Goal: Task Accomplishment & Management: Use online tool/utility

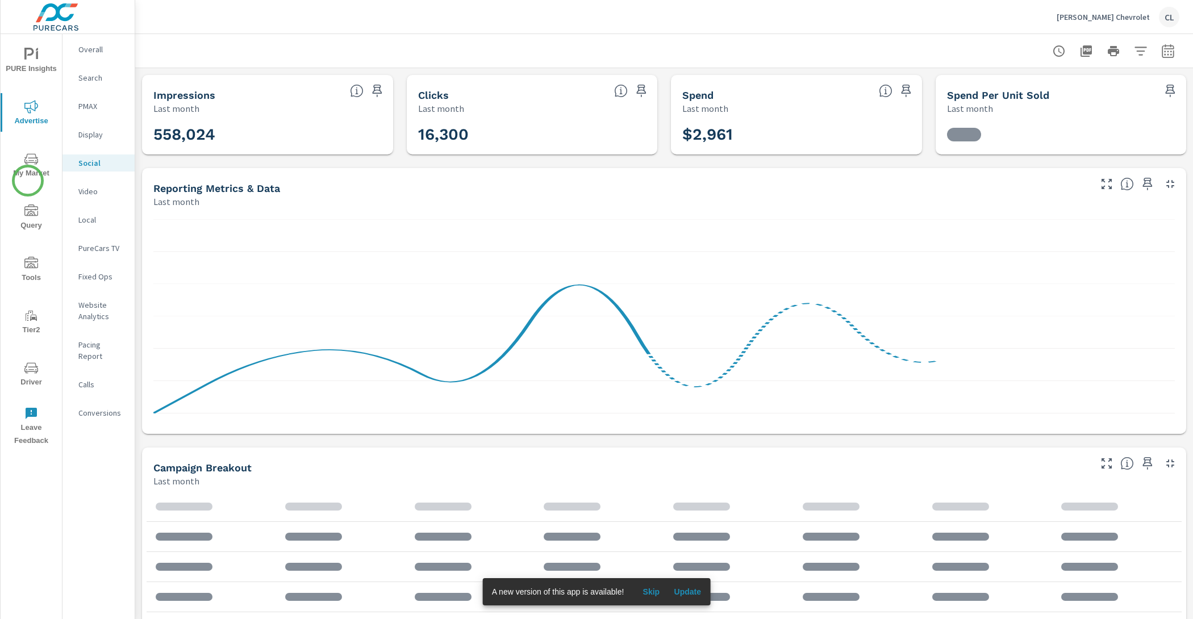
click at [29, 168] on span "My Market" at bounding box center [31, 166] width 55 height 28
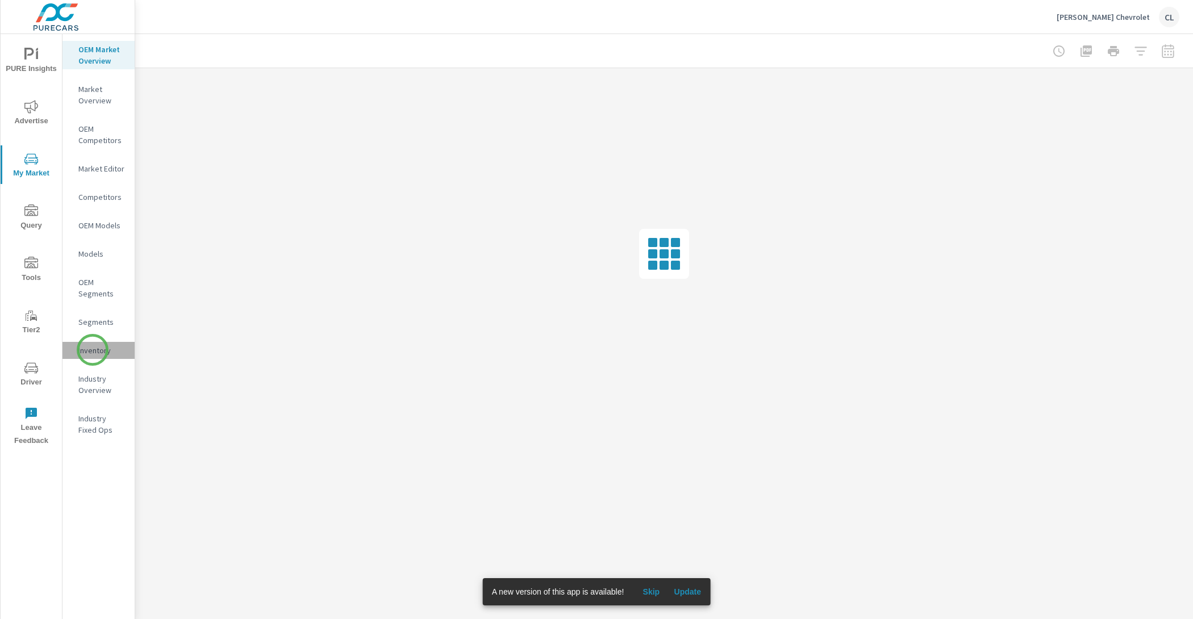
click at [93, 350] on p "Inventory" at bounding box center [101, 350] width 47 height 11
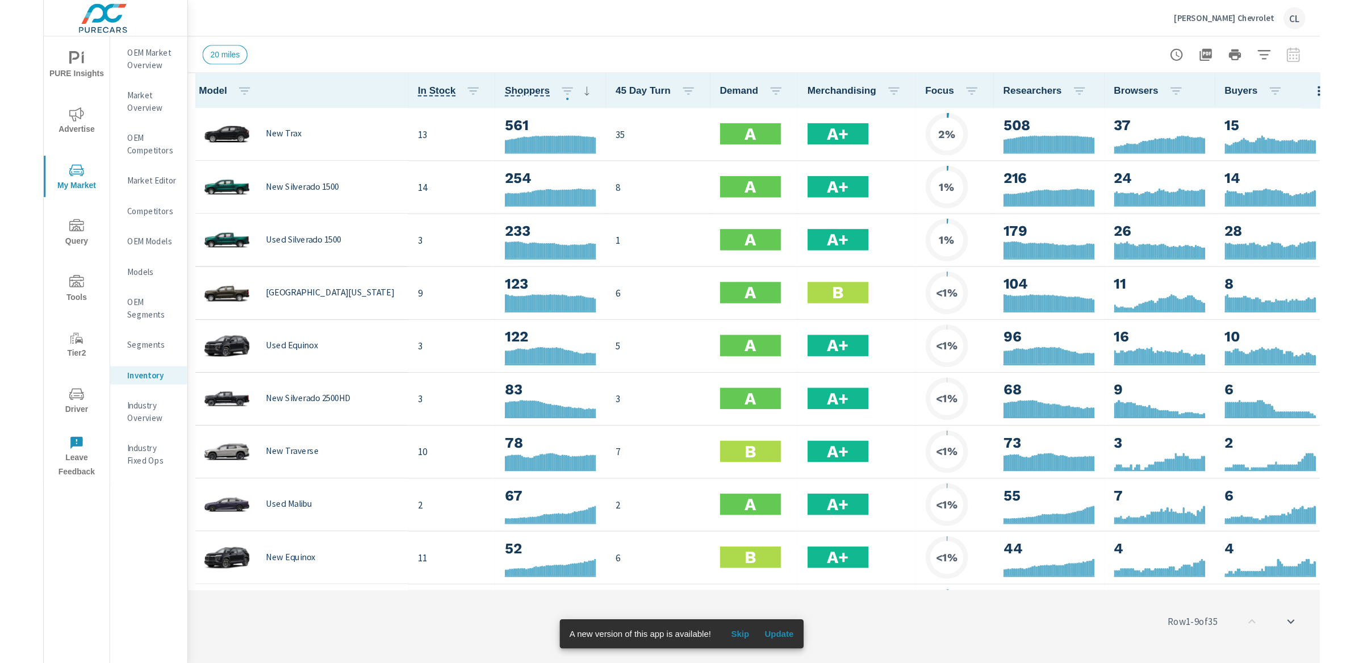
scroll to position [1, 0]
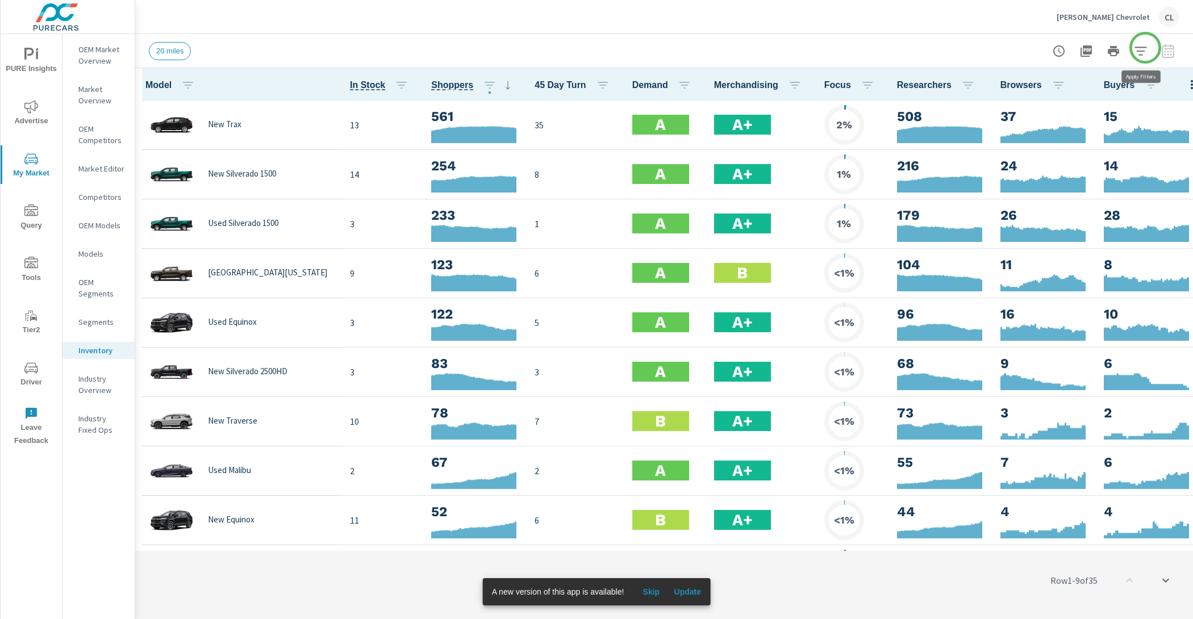
click at [1145, 48] on icon "button" at bounding box center [1141, 51] width 14 height 14
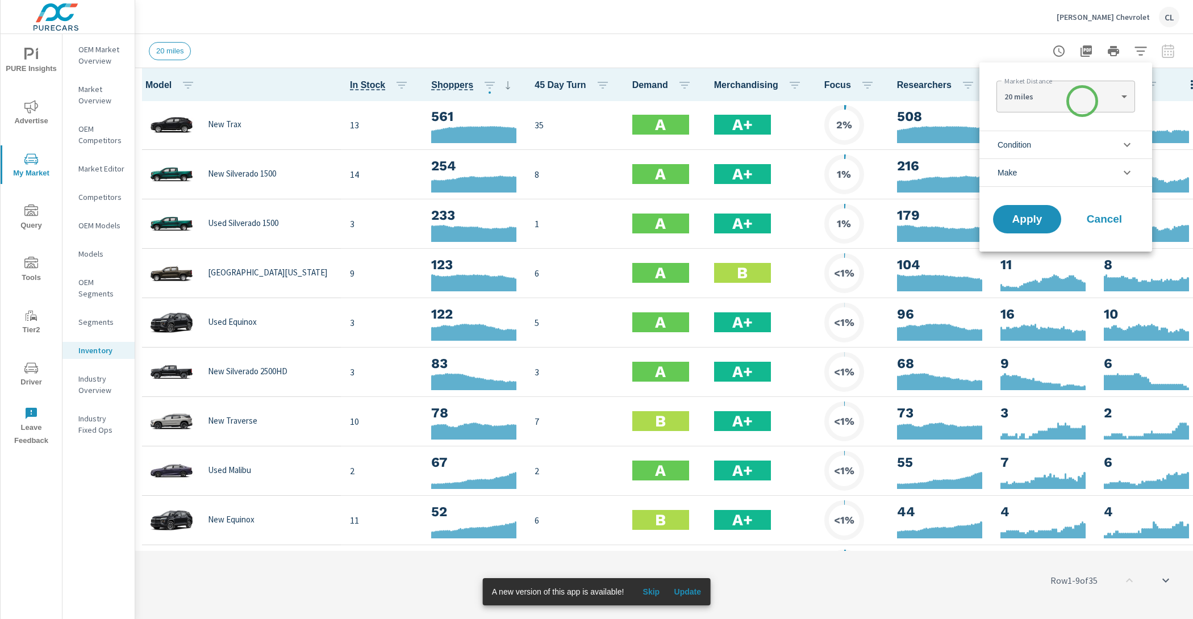
click at [1074, 102] on body "PURE Insights Advertise My Market Query Tools Tier2 Driver Leave Feedback OEM M…" at bounding box center [596, 309] width 1193 height 619
click at [984, 115] on div at bounding box center [596, 309] width 1193 height 619
click at [1027, 144] on span "Condition" at bounding box center [1015, 144] width 34 height 27
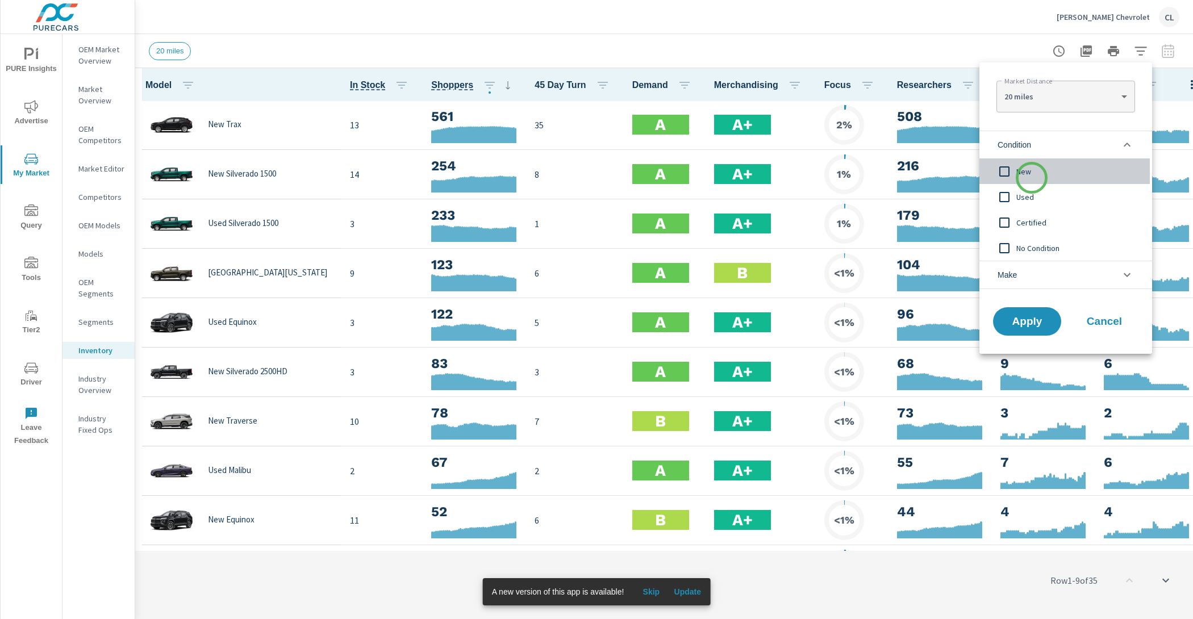
click at [1032, 178] on div "New" at bounding box center [1064, 171] width 170 height 26
click at [1036, 281] on li "Make" at bounding box center [1065, 275] width 173 height 28
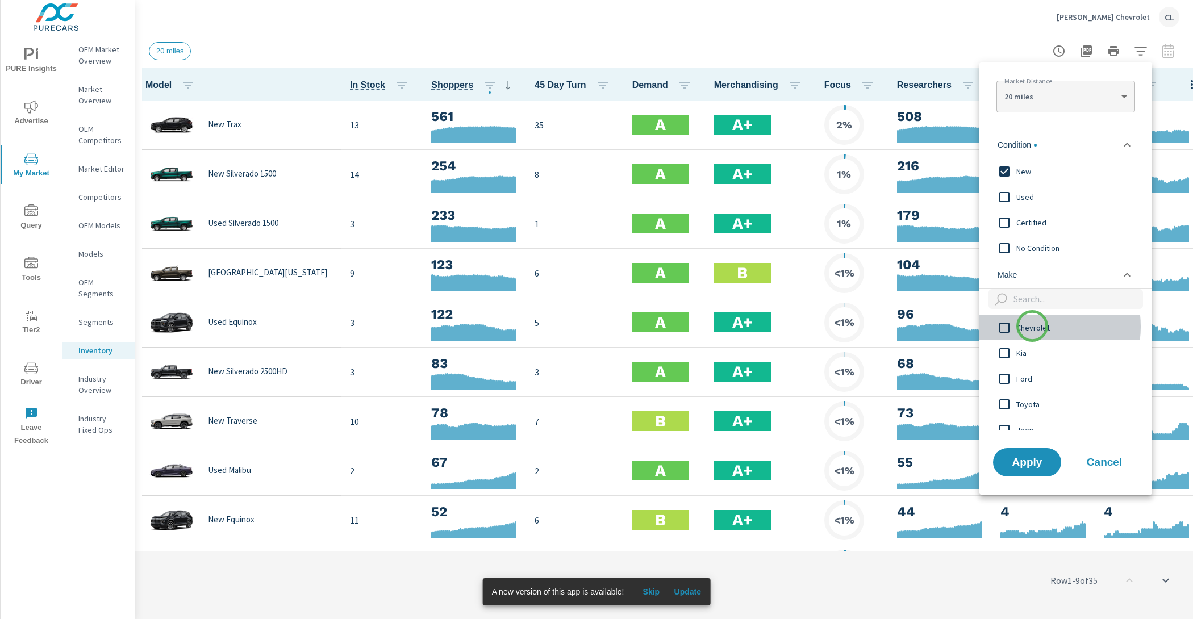
click at [1032, 326] on span "Chevrolet" at bounding box center [1078, 328] width 124 height 14
click at [1019, 461] on span "Apply" at bounding box center [1027, 462] width 47 height 11
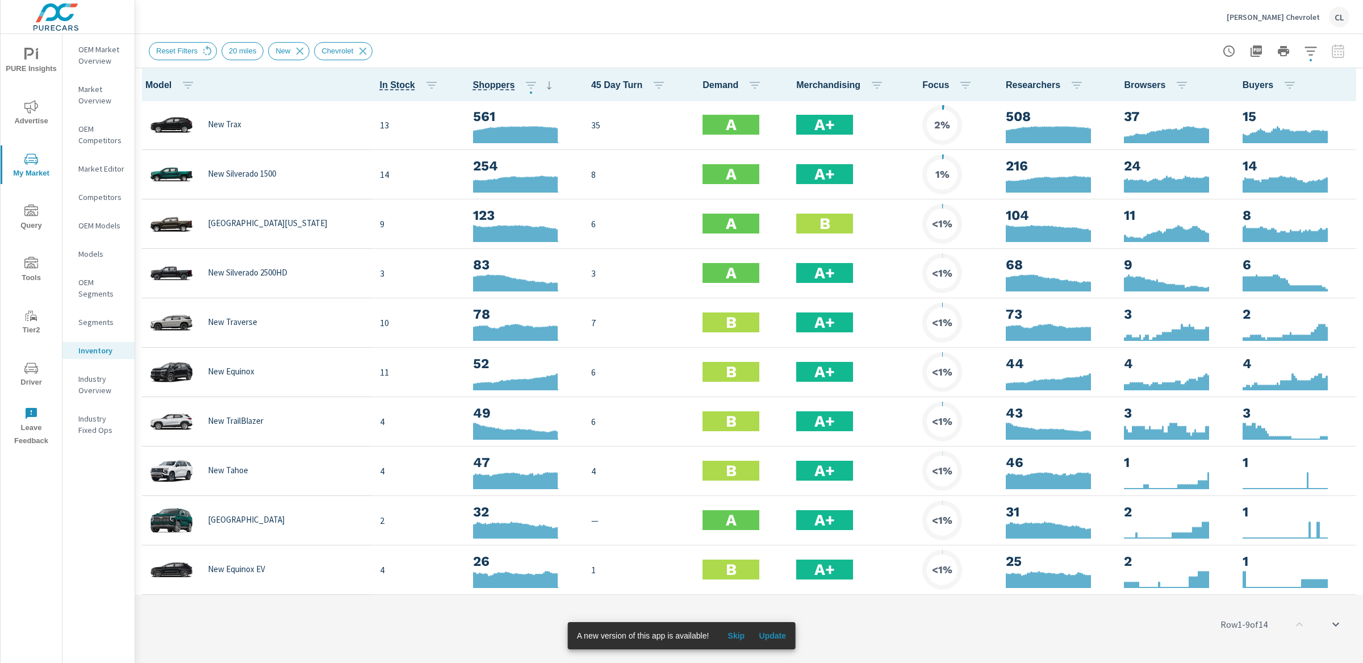
scroll to position [1, 0]
